Goal: Task Accomplishment & Management: Use online tool/utility

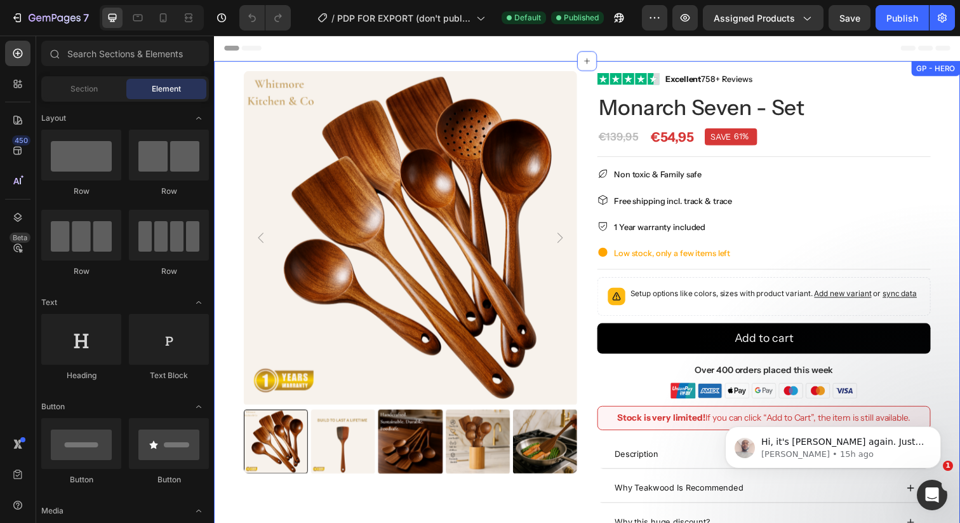
click at [534, 69] on div "Product Images Image Excellent 758+ Reviews Text block Row Monarch Seven - Set …" at bounding box center [595, 304] width 762 height 485
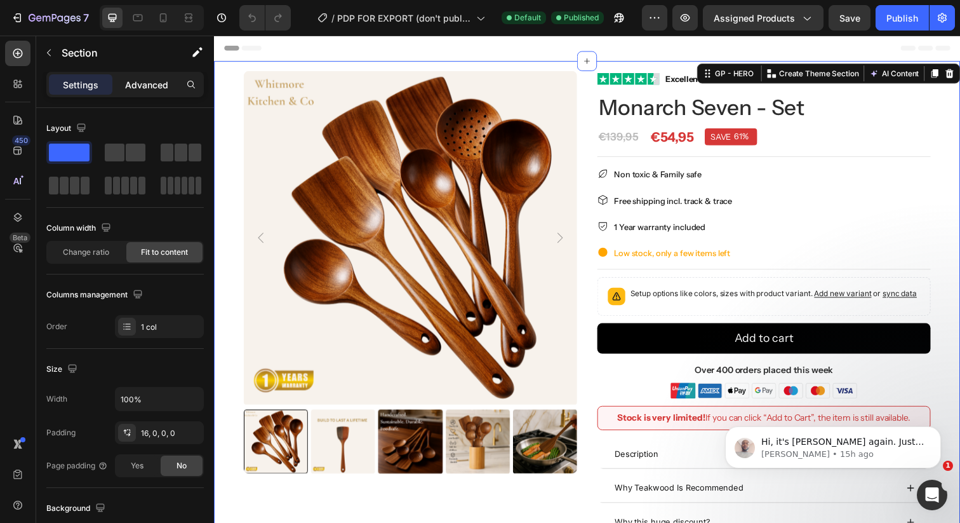
click at [140, 78] on p "Advanced" at bounding box center [146, 84] width 43 height 13
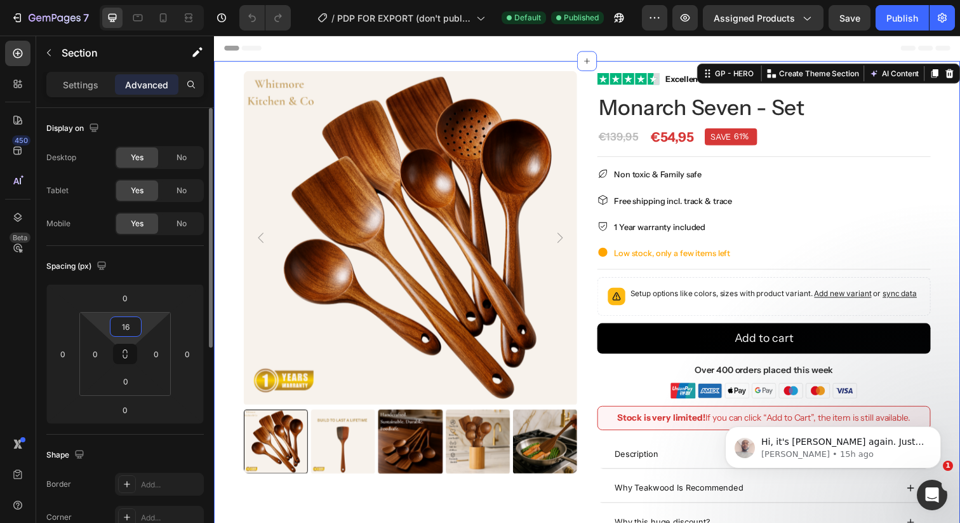
click at [124, 323] on input "16" at bounding box center [125, 326] width 25 height 19
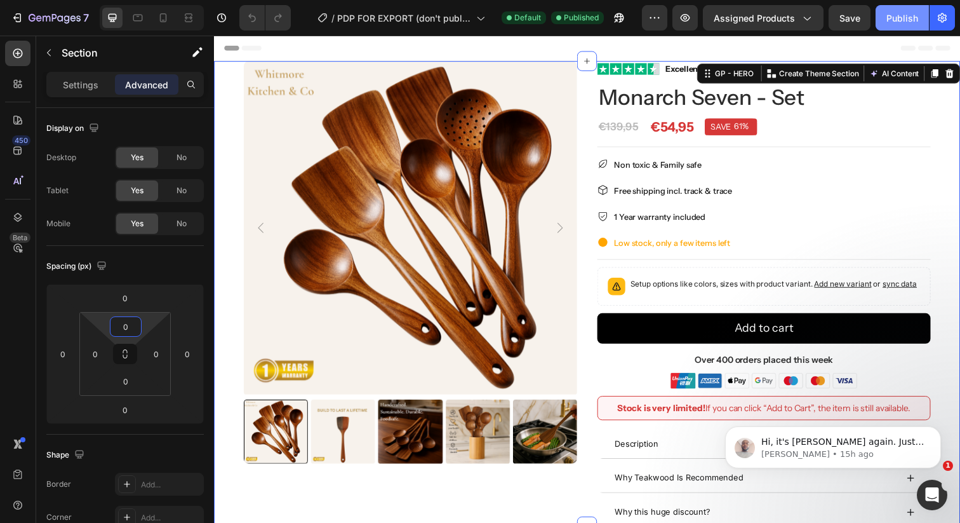
click at [914, 12] on div "Publish" at bounding box center [902, 17] width 32 height 13
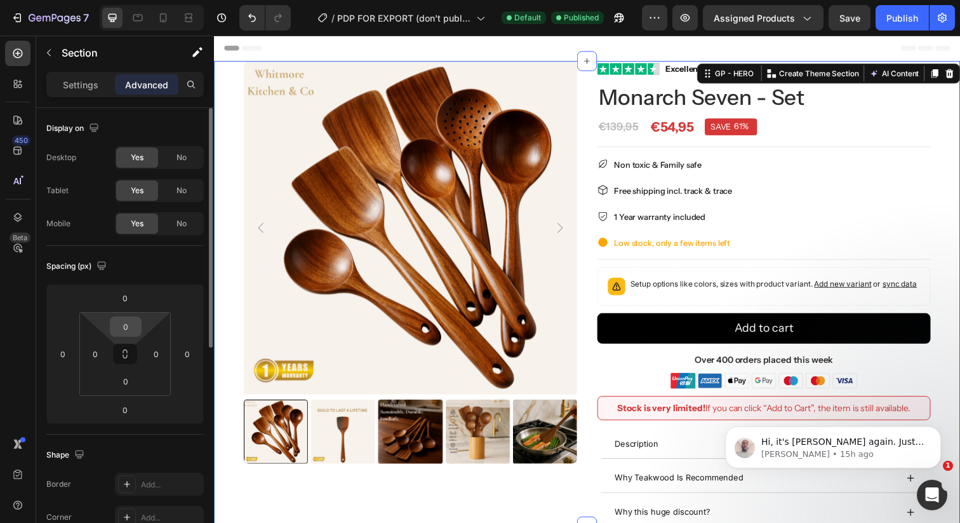
click at [127, 329] on input "0" at bounding box center [125, 326] width 25 height 19
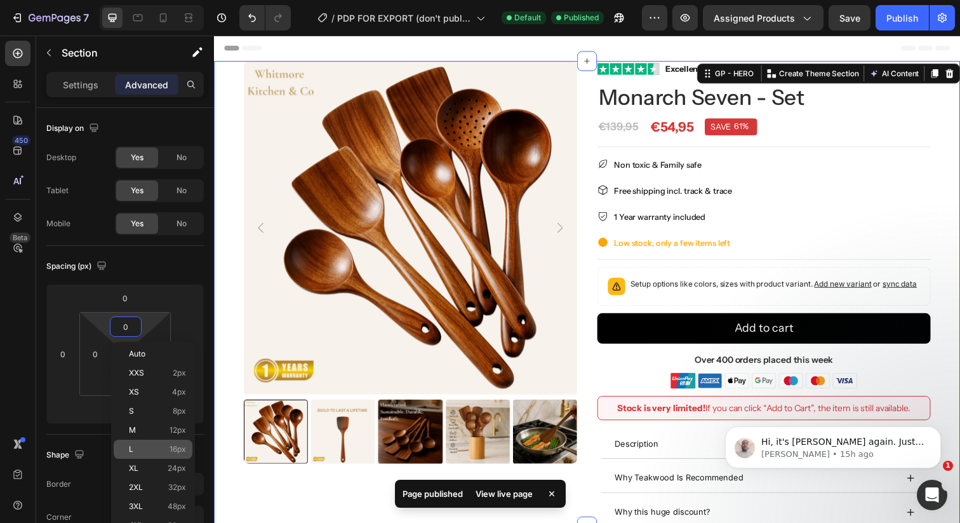
click at [148, 442] on div "L 16px" at bounding box center [153, 448] width 79 height 19
type input "16"
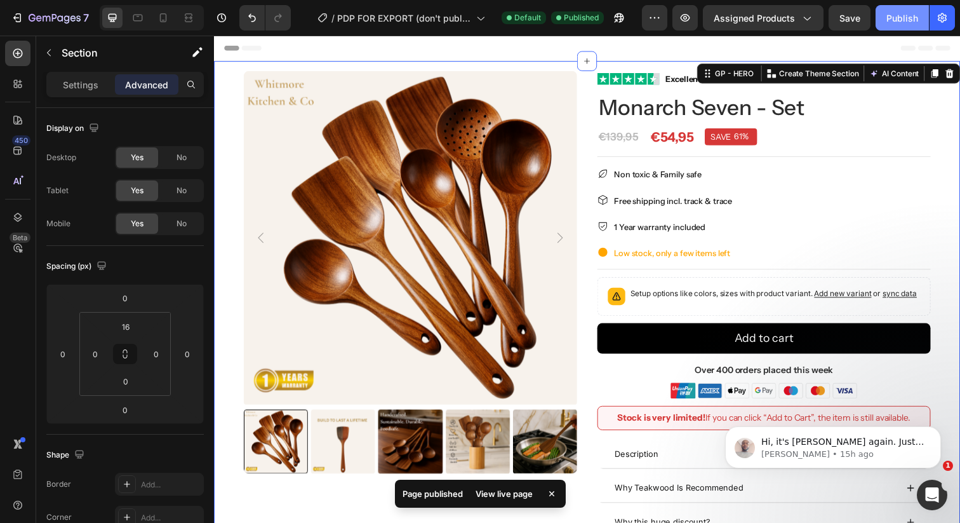
click at [916, 22] on div "Publish" at bounding box center [902, 17] width 32 height 13
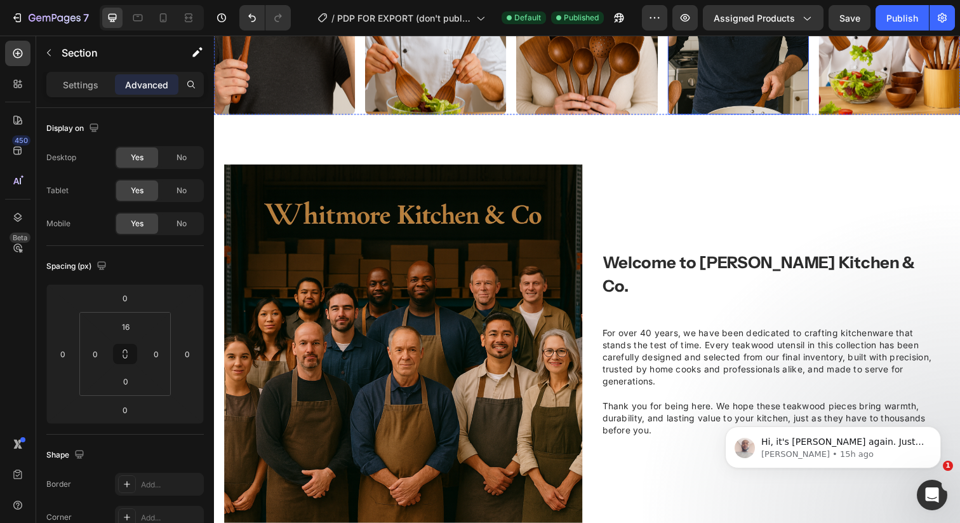
scroll to position [855, 0]
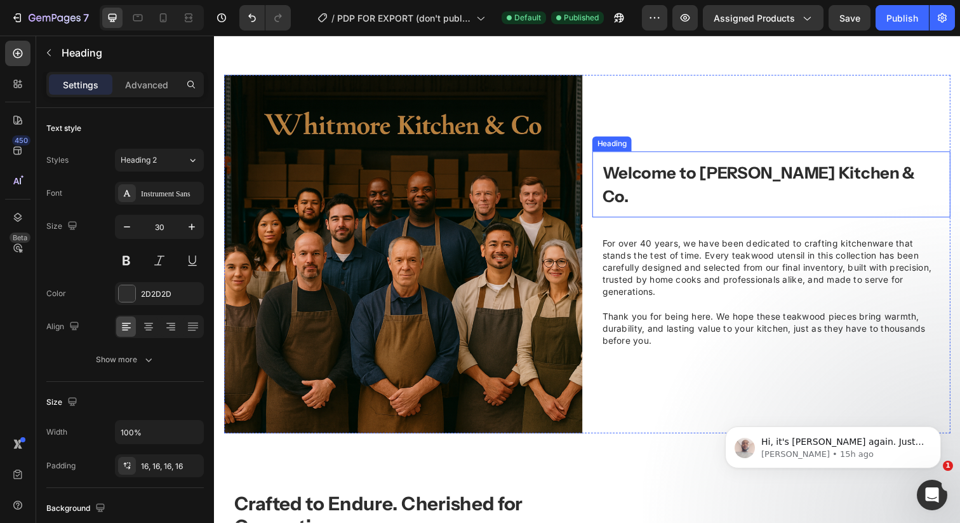
click at [688, 187] on strong "Welcome to [PERSON_NAME] Kitchen & Co." at bounding box center [769, 188] width 319 height 44
click at [665, 197] on strong "Welcome to [PERSON_NAME] Kitchen & Co." at bounding box center [769, 188] width 319 height 44
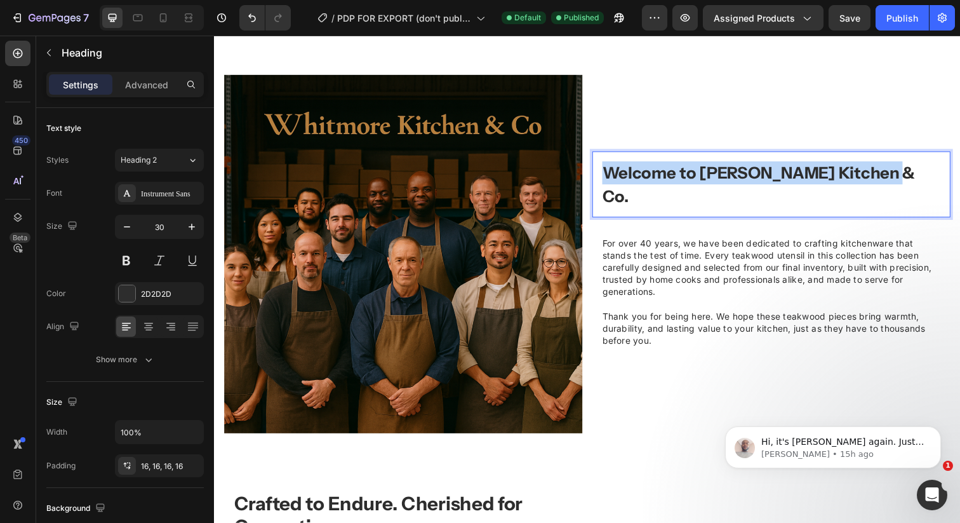
click at [665, 197] on strong "Welcome to [PERSON_NAME] Kitchen & Co." at bounding box center [769, 188] width 319 height 44
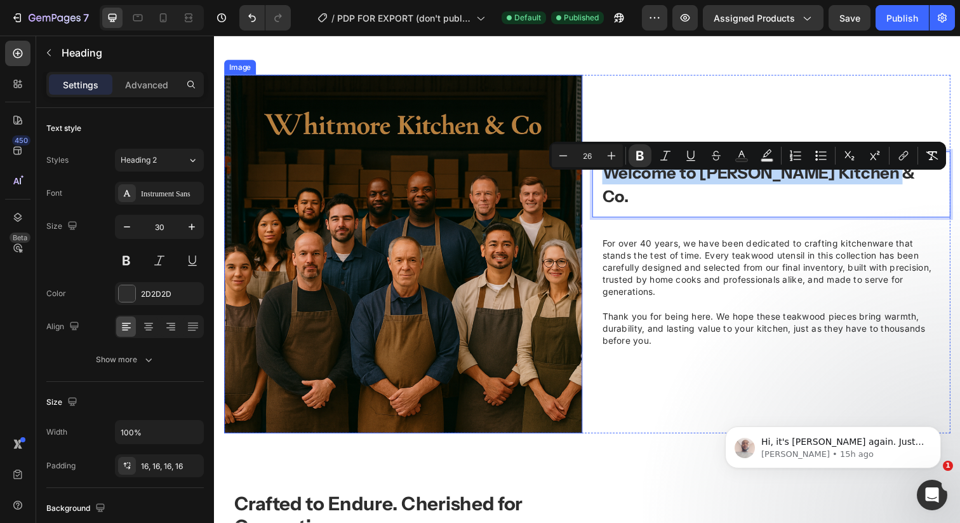
click at [580, 244] on img at bounding box center [407, 259] width 366 height 366
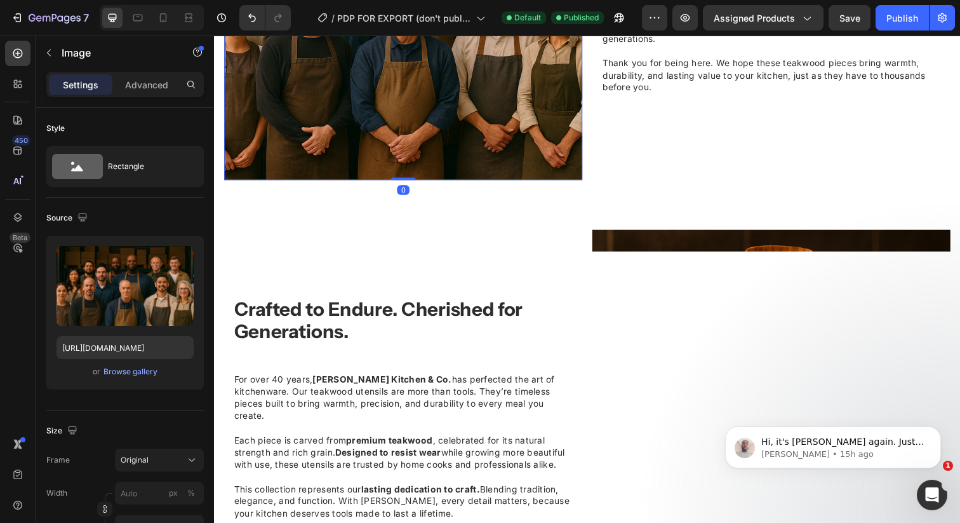
scroll to position [1123, 0]
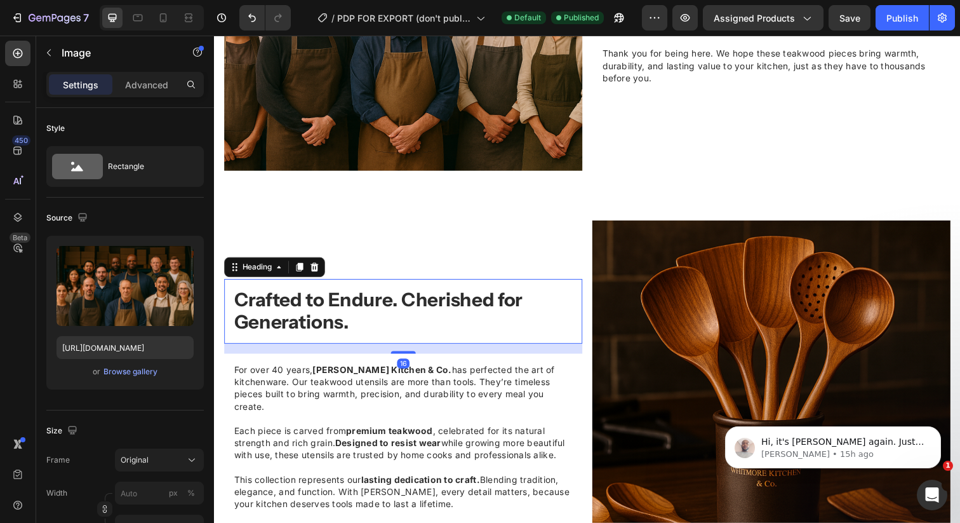
click at [420, 303] on strong "Crafted to Endure. Cherished for Generations." at bounding box center [381, 316] width 295 height 46
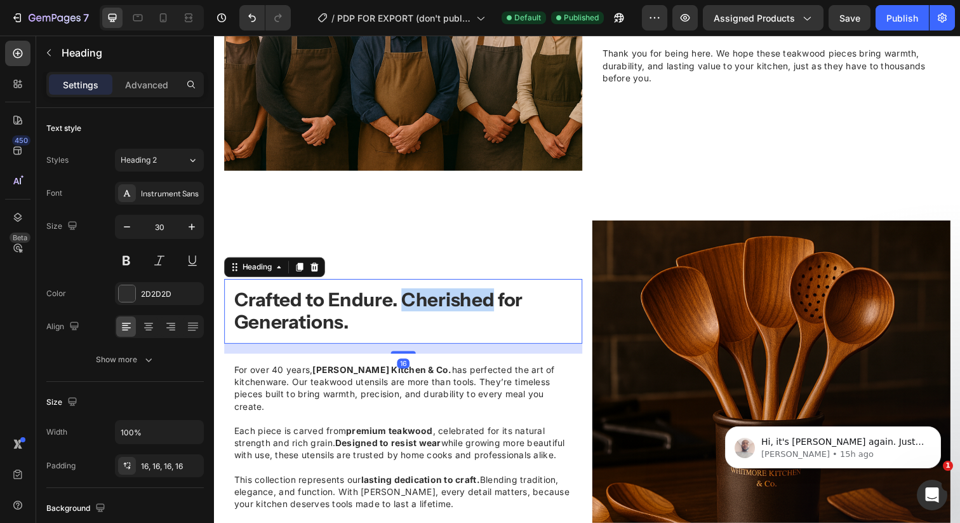
click at [417, 303] on strong "Crafted to Endure. Cherished for Generations." at bounding box center [381, 316] width 295 height 46
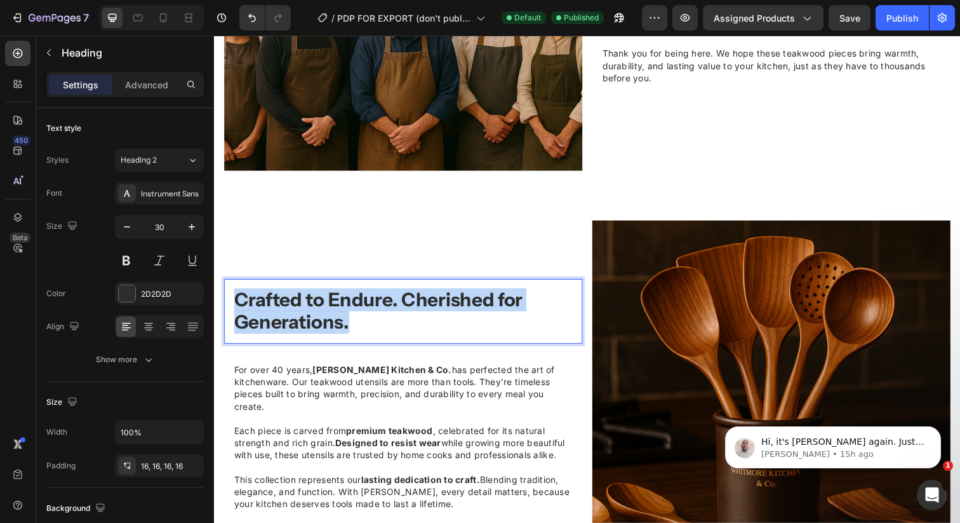
click at [417, 303] on strong "Crafted to Endure. Cherished for Generations." at bounding box center [381, 316] width 295 height 46
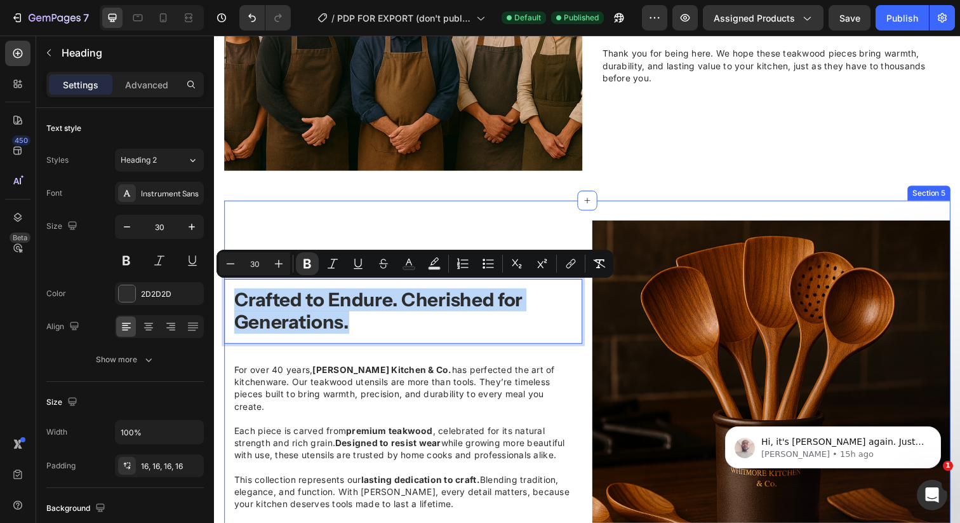
click at [353, 215] on div "Image Crafted to Endure. Cherished for Generations. Heading 16 For over 40 year…" at bounding box center [595, 412] width 742 height 417
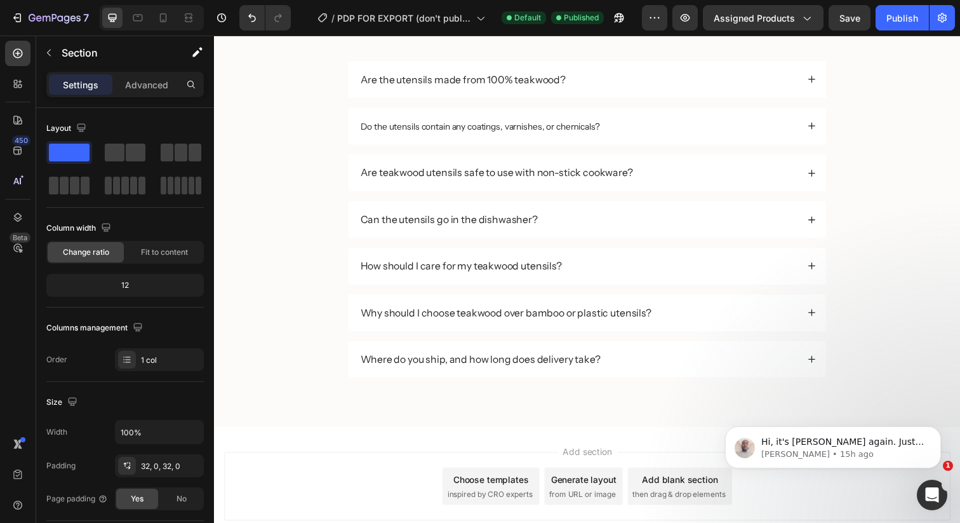
scroll to position [2728, 0]
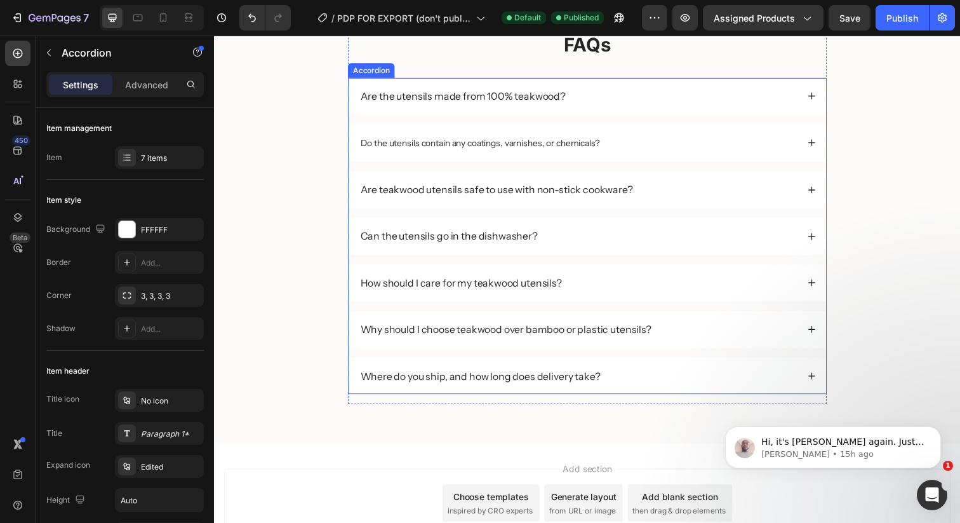
click at [469, 144] on span "Do the utensils contain any coatings, varnishes, or chemicals?" at bounding box center [485, 145] width 244 height 11
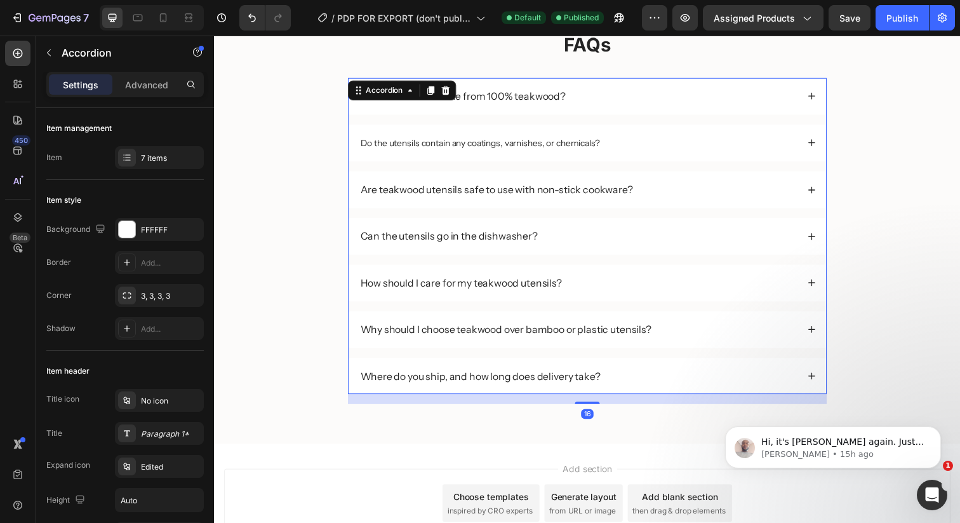
click at [464, 158] on div "Do the utensils contain any coatings, varnishes, or chemicals?" at bounding box center [595, 145] width 488 height 38
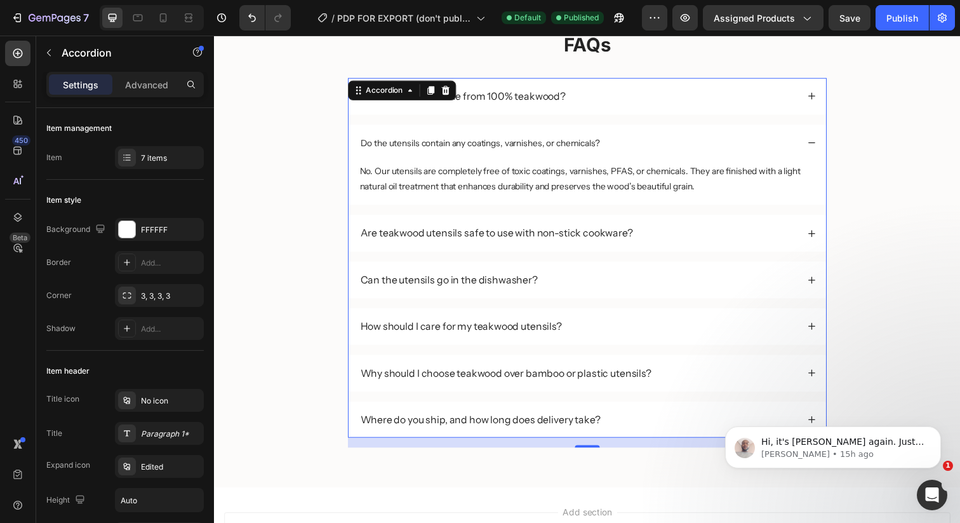
click at [462, 146] on span "Do the utensils contain any coatings, varnishes, or chemicals?" at bounding box center [485, 145] width 244 height 11
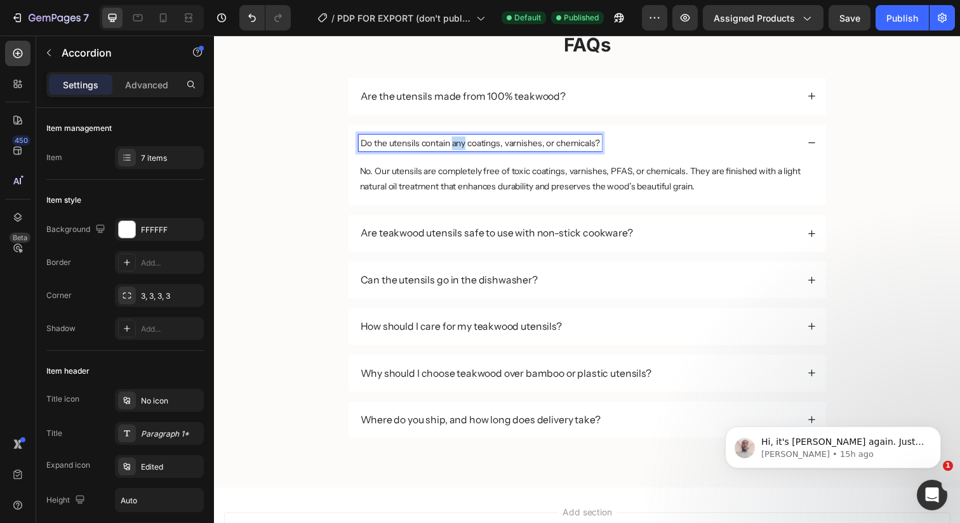
click at [462, 146] on span "Do the utensils contain any coatings, varnishes, or chemicals?" at bounding box center [485, 145] width 244 height 11
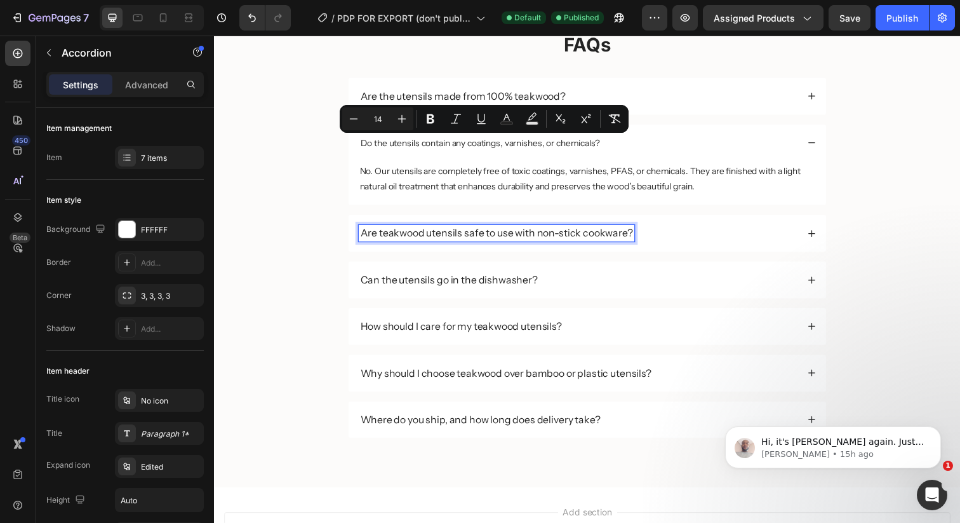
click at [463, 233] on p "Are teakwood utensils safe to use with non-stick cookware?" at bounding box center [502, 236] width 278 height 13
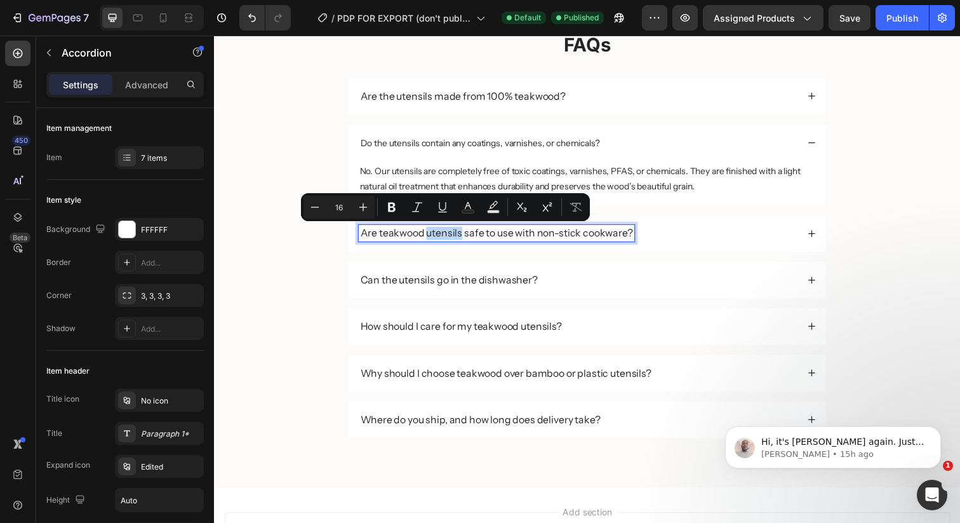
click at [463, 233] on p "Are teakwood utensils safe to use with non-stick cookware?" at bounding box center [502, 236] width 278 height 13
